Goal: Transaction & Acquisition: Purchase product/service

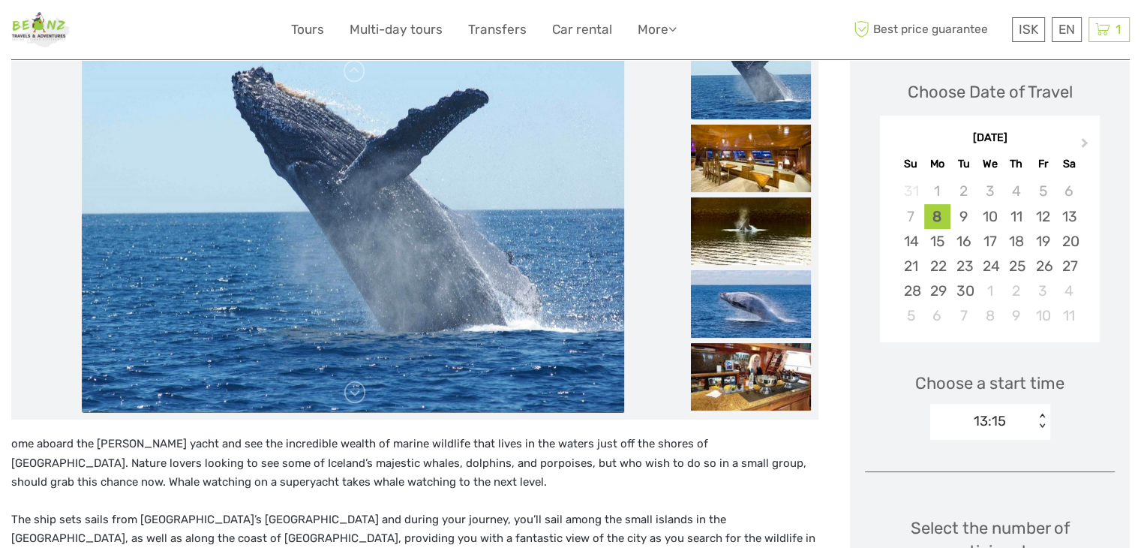
scroll to position [375, 0]
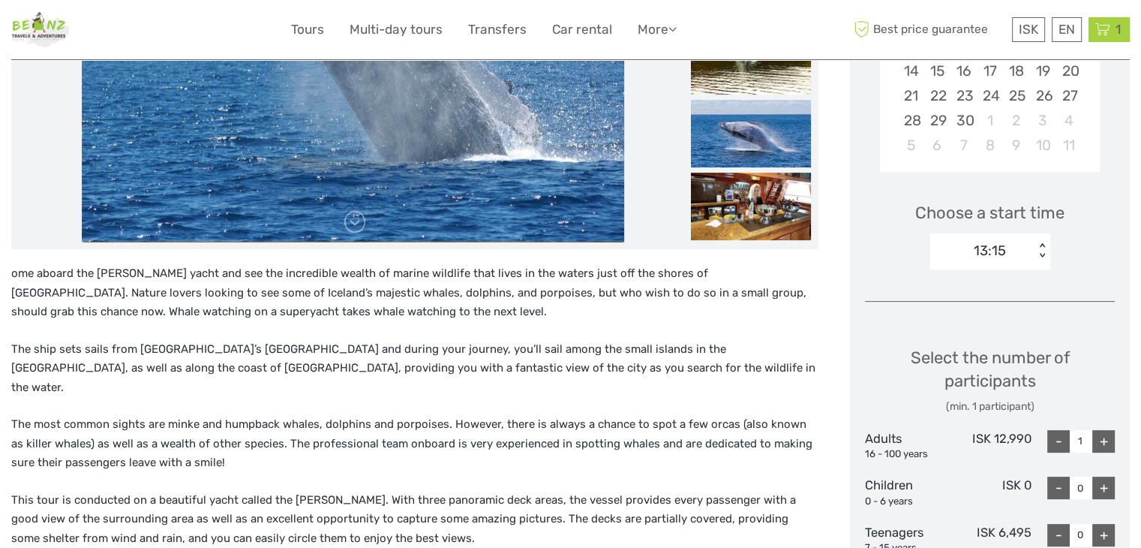
click at [1102, 29] on icon at bounding box center [1103, 29] width 15 height 19
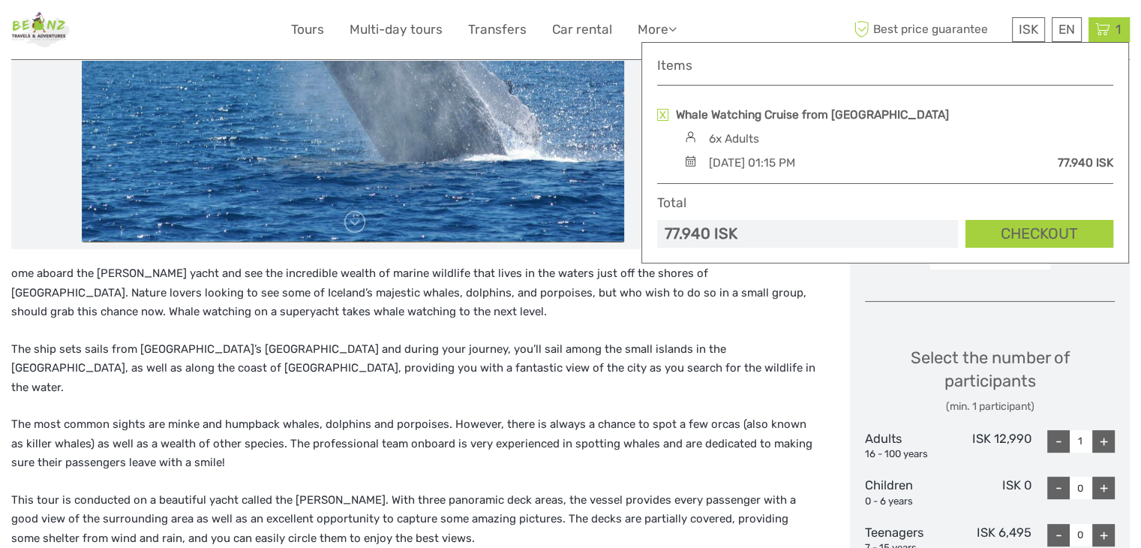
click at [359, 305] on p "ome aboard the [PERSON_NAME] yacht and see the incredible wealth of marine wild…" at bounding box center [414, 293] width 807 height 58
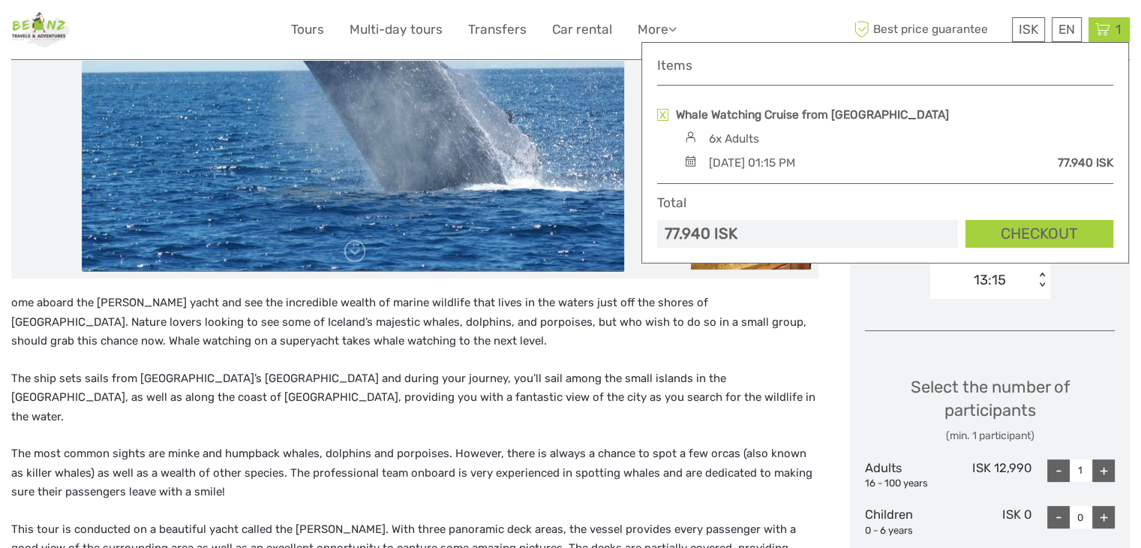
scroll to position [300, 0]
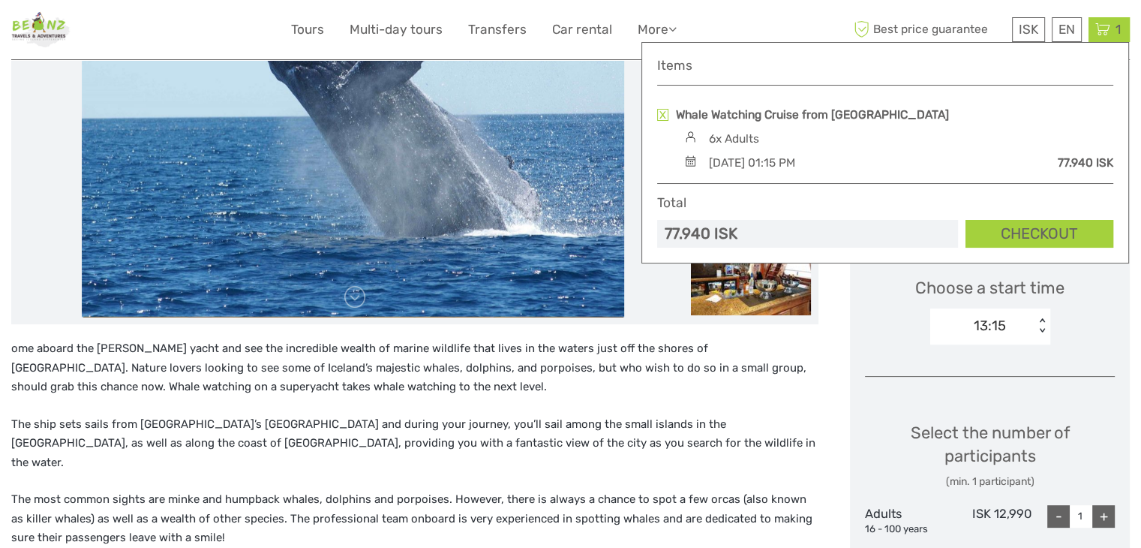
click at [1063, 231] on link "Checkout" at bounding box center [1040, 234] width 148 height 28
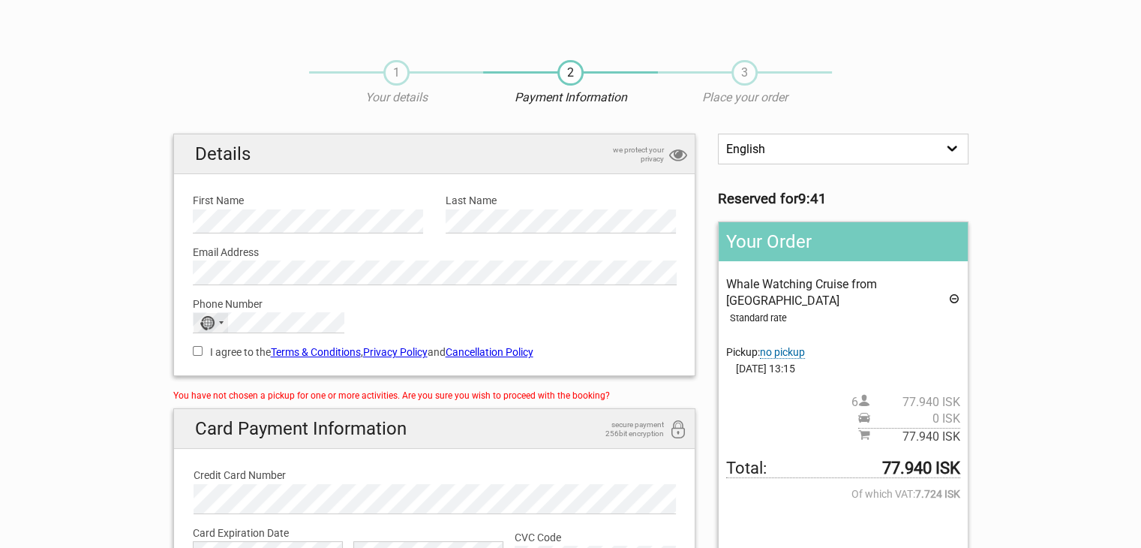
click at [214, 324] on div "No country selected" at bounding box center [211, 323] width 35 height 20
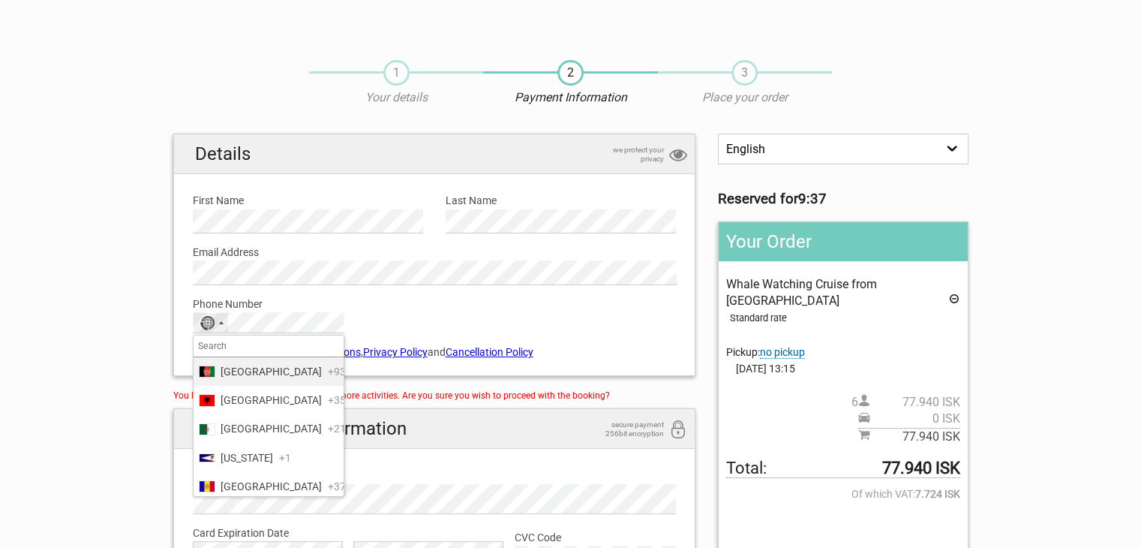
click at [292, 349] on input "Search" at bounding box center [269, 345] width 150 height 21
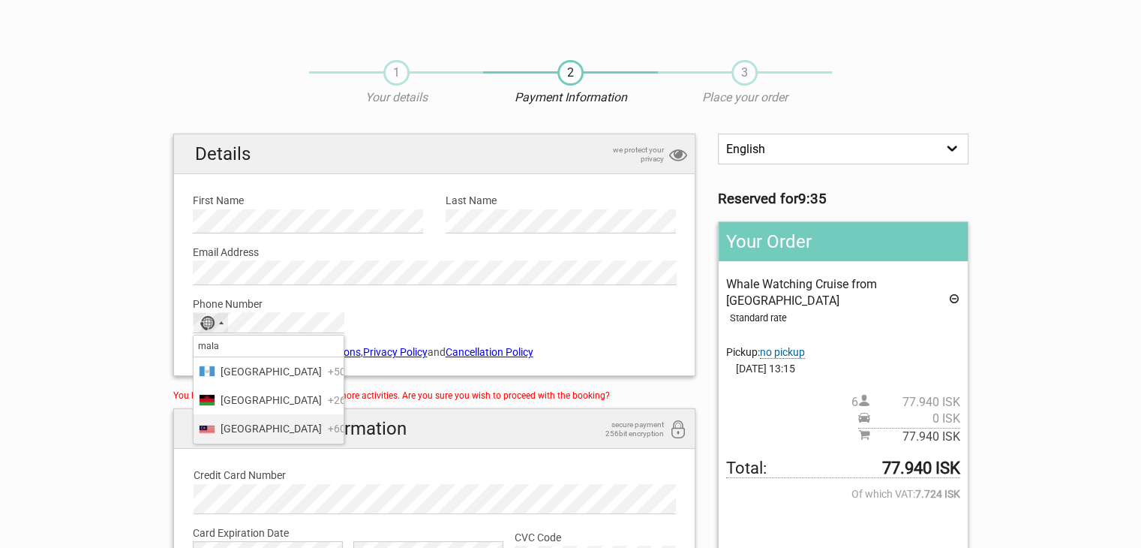
click at [266, 436] on li "Malaysia +60" at bounding box center [269, 428] width 150 height 29
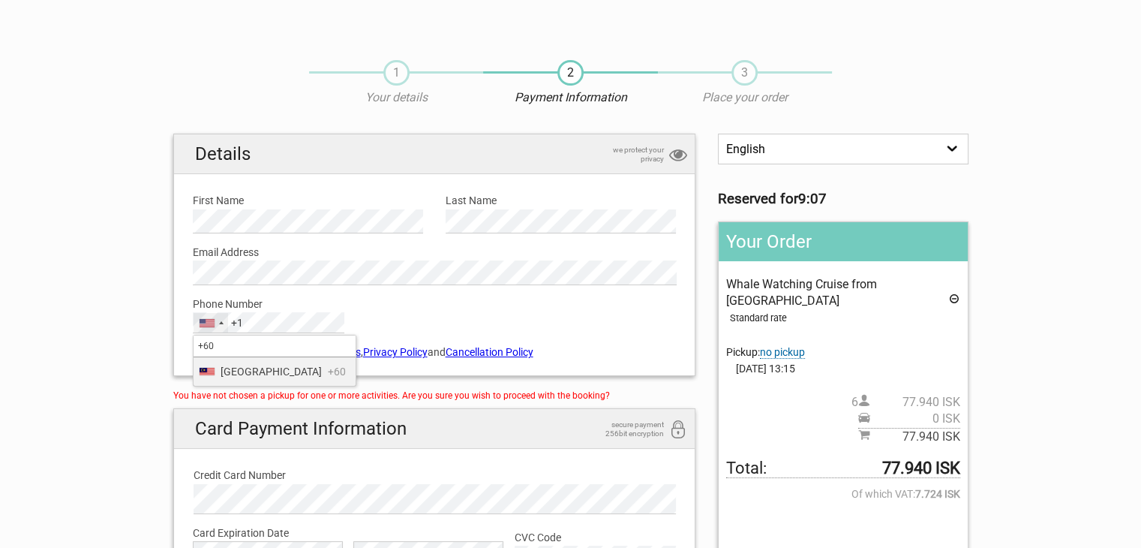
type input "+60"
click at [328, 363] on span "+60" at bounding box center [337, 371] width 18 height 17
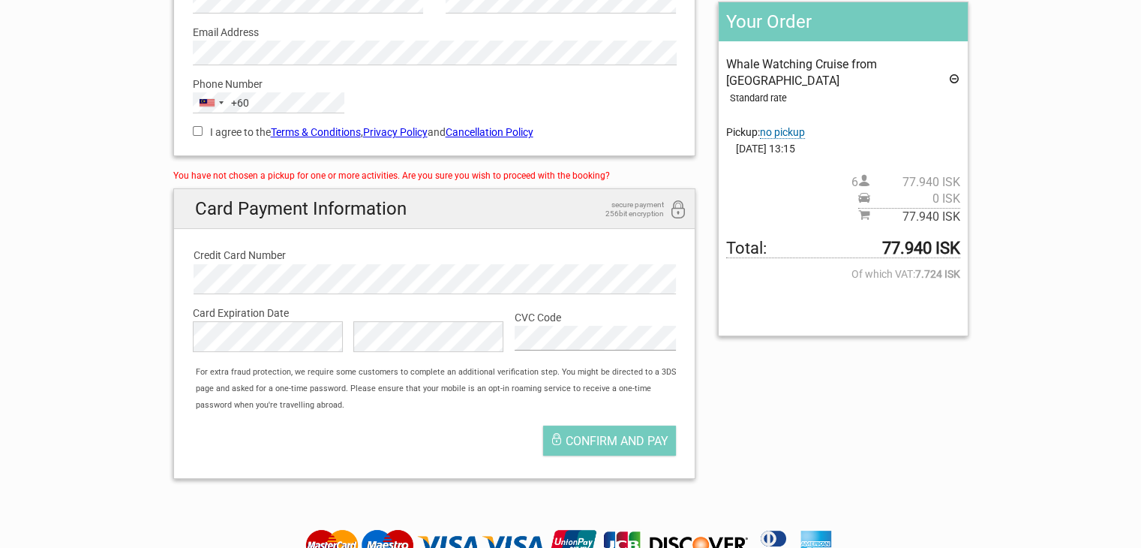
scroll to position [225, 0]
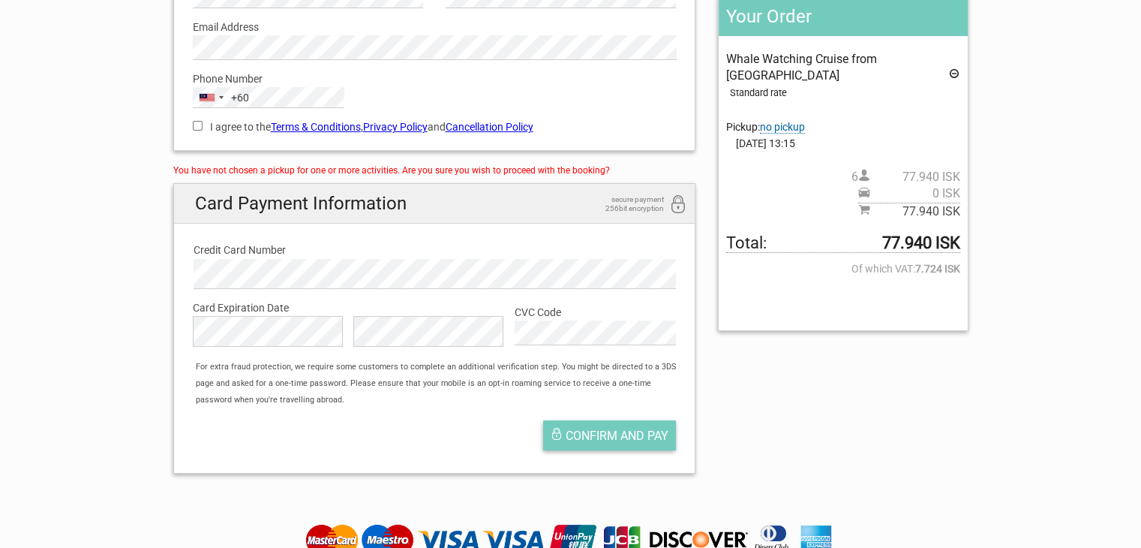
click at [579, 438] on span "Confirm and pay" at bounding box center [617, 436] width 103 height 14
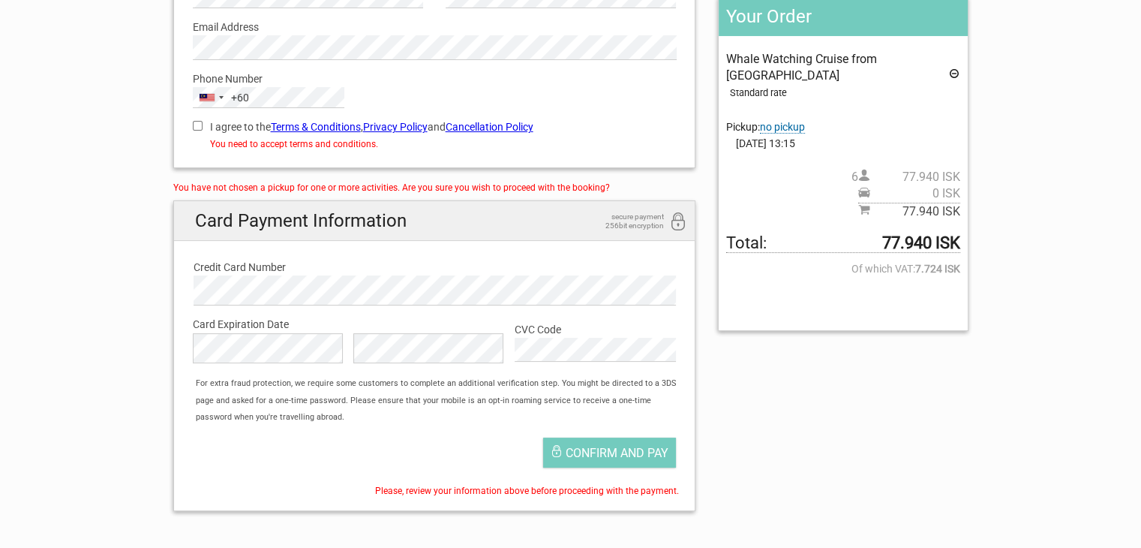
click at [200, 127] on input "I agree to the Terms & Conditions , Privacy Policy and Cancellation Policy" at bounding box center [198, 126] width 10 height 10
checkbox input "true"
click at [594, 449] on span "Confirm and pay" at bounding box center [617, 453] width 103 height 14
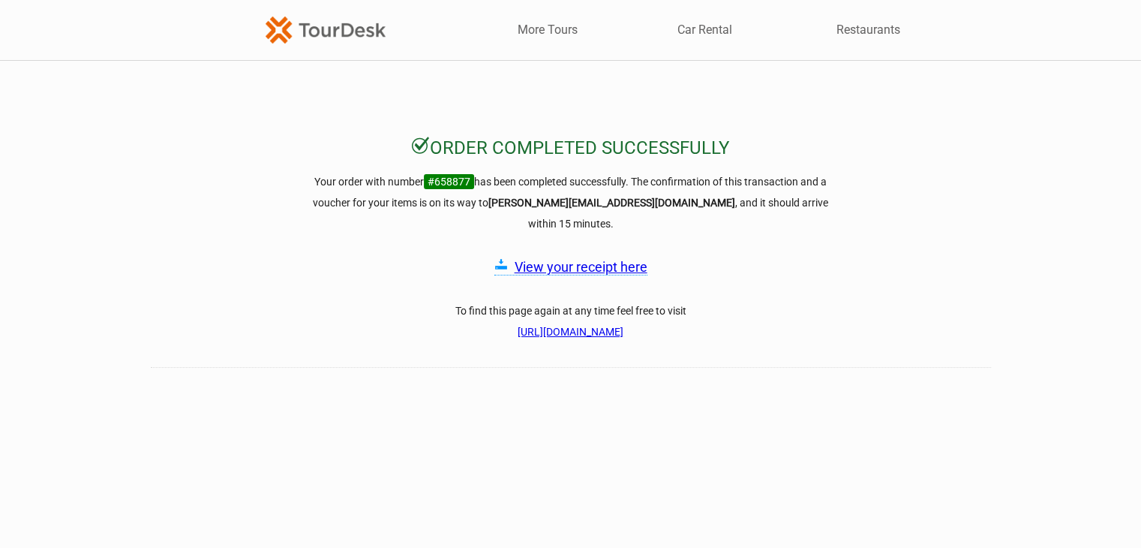
click at [582, 259] on link "View your receipt here" at bounding box center [581, 267] width 133 height 16
drag, startPoint x: 468, startPoint y: 176, endPoint x: 434, endPoint y: 181, distance: 34.9
click at [434, 181] on span "#658877" at bounding box center [449, 181] width 50 height 15
copy span "658877"
